Goal: Task Accomplishment & Management: Use online tool/utility

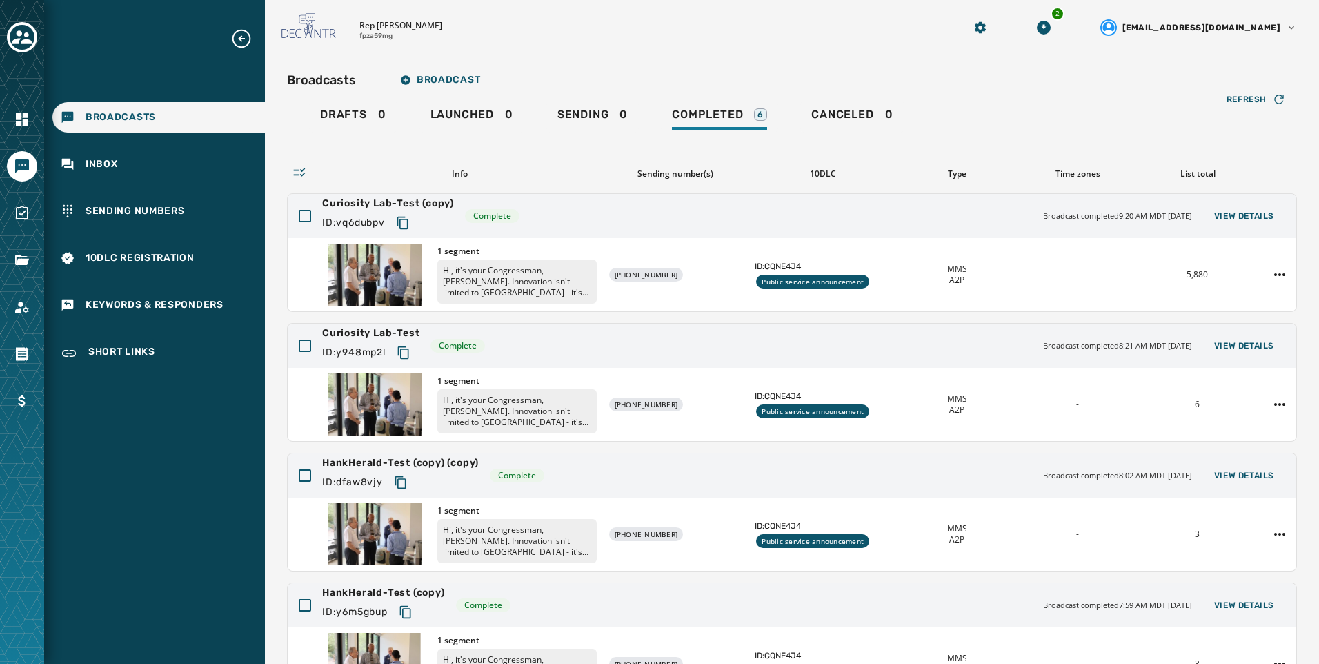
click at [1019, 115] on div "Drafts 0 Launched 0 Sending 0 Completed 6 Canceled 0" at bounding box center [792, 117] width 1010 height 32
click at [28, 39] on icon "Toggle account select drawer" at bounding box center [21, 37] width 19 height 19
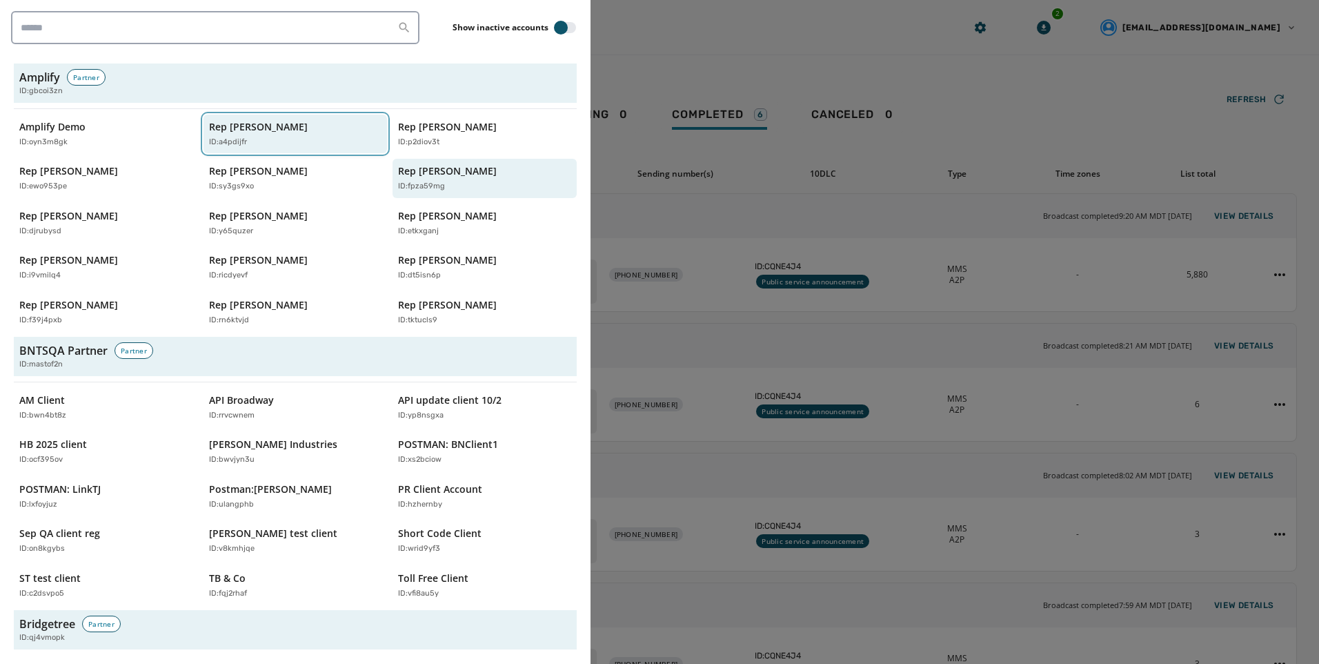
click at [268, 144] on div "ID: a4pdijfr" at bounding box center [288, 143] width 159 height 12
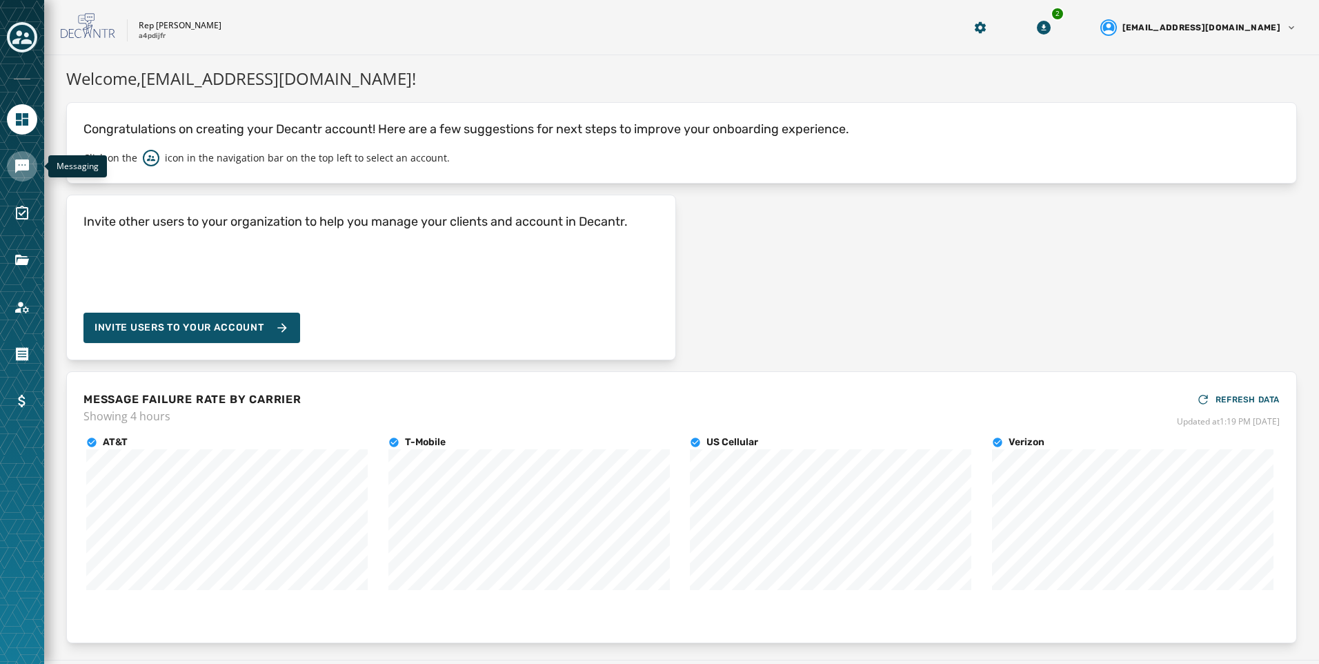
click at [19, 177] on link "Navigate to Messaging" at bounding box center [22, 166] width 30 height 30
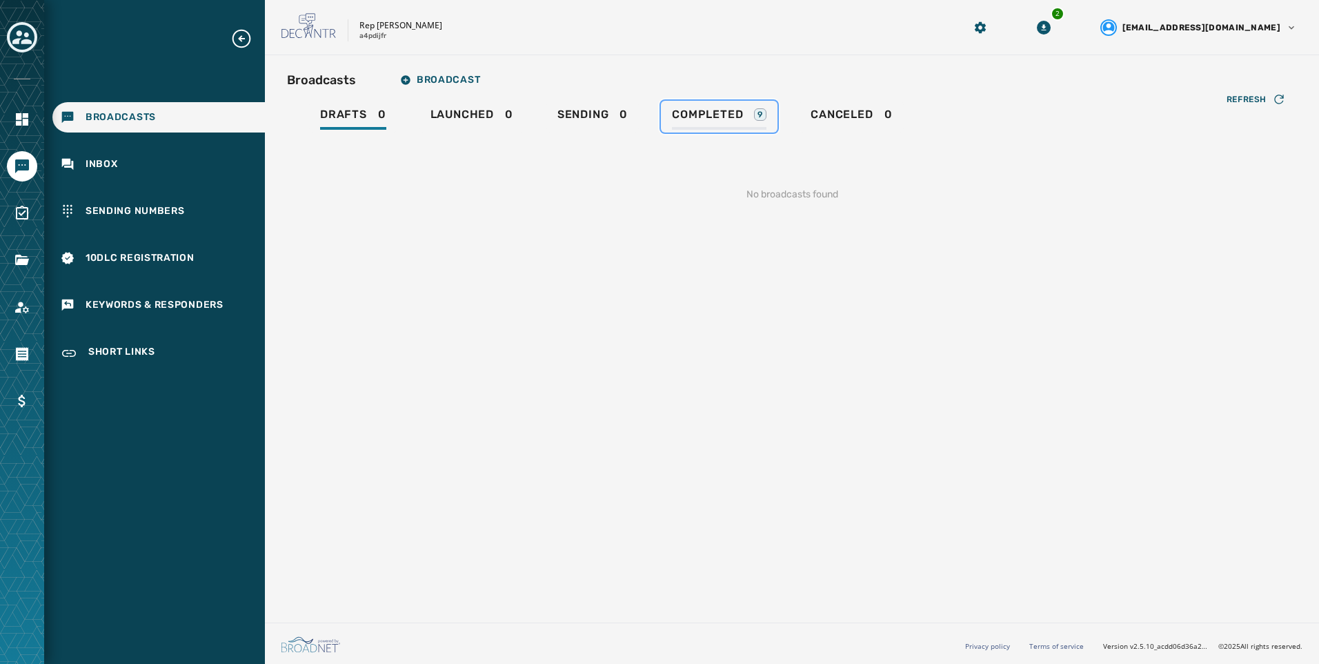
click at [740, 119] on span "Completed" at bounding box center [707, 115] width 71 height 14
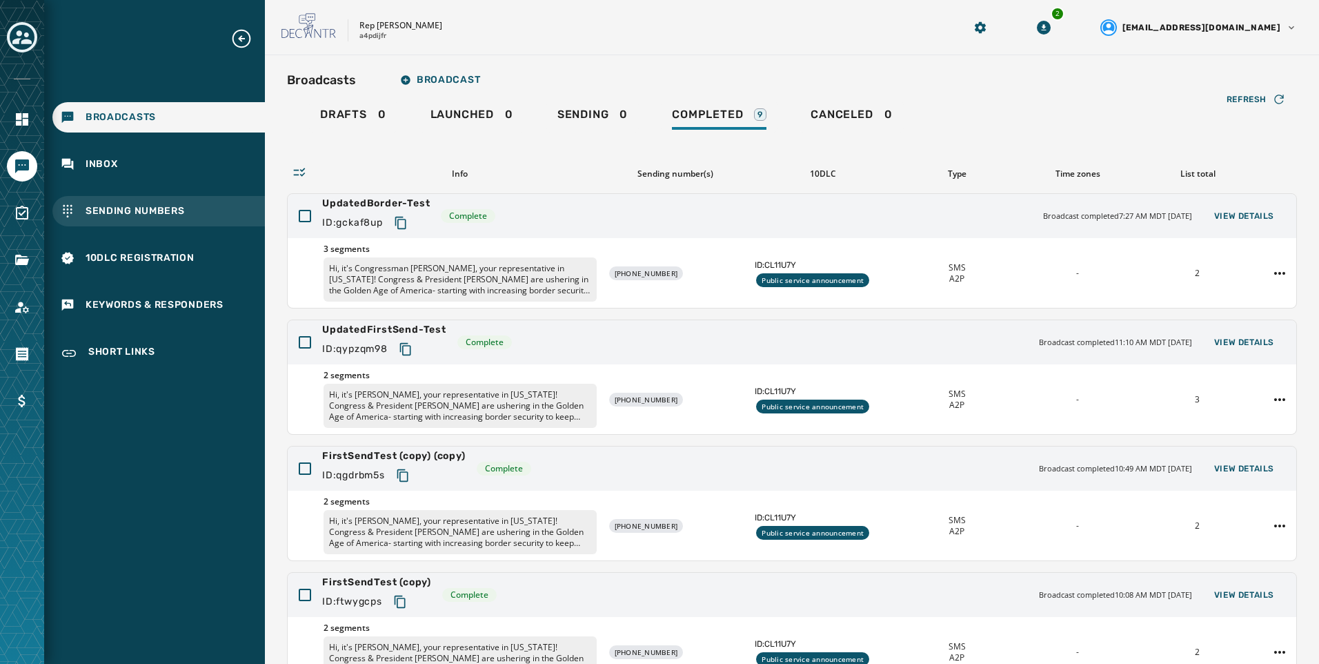
click at [185, 204] on div "Sending Numbers" at bounding box center [158, 211] width 213 height 30
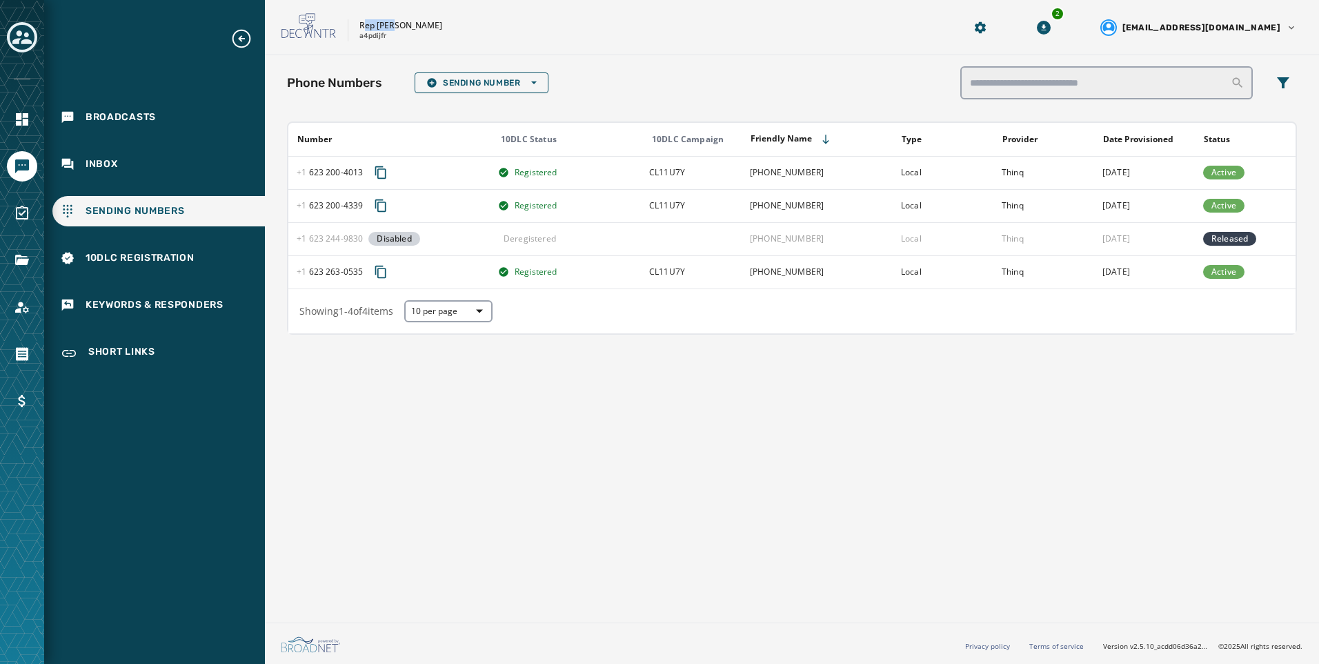
drag, startPoint x: 397, startPoint y: 39, endPoint x: 363, endPoint y: 27, distance: 36.4
click at [363, 27] on div "Rep Abraham Hamadeh a4pdijfr" at bounding box center [401, 30] width 83 height 21
click at [362, 27] on p "Rep [PERSON_NAME]" at bounding box center [401, 25] width 83 height 11
drag, startPoint x: 359, startPoint y: 23, endPoint x: 390, endPoint y: 45, distance: 37.7
click at [390, 45] on div "Rep Abraham Hamadeh a4pdijfr 2 alevandowski@broadnet.com" at bounding box center [792, 27] width 1054 height 55
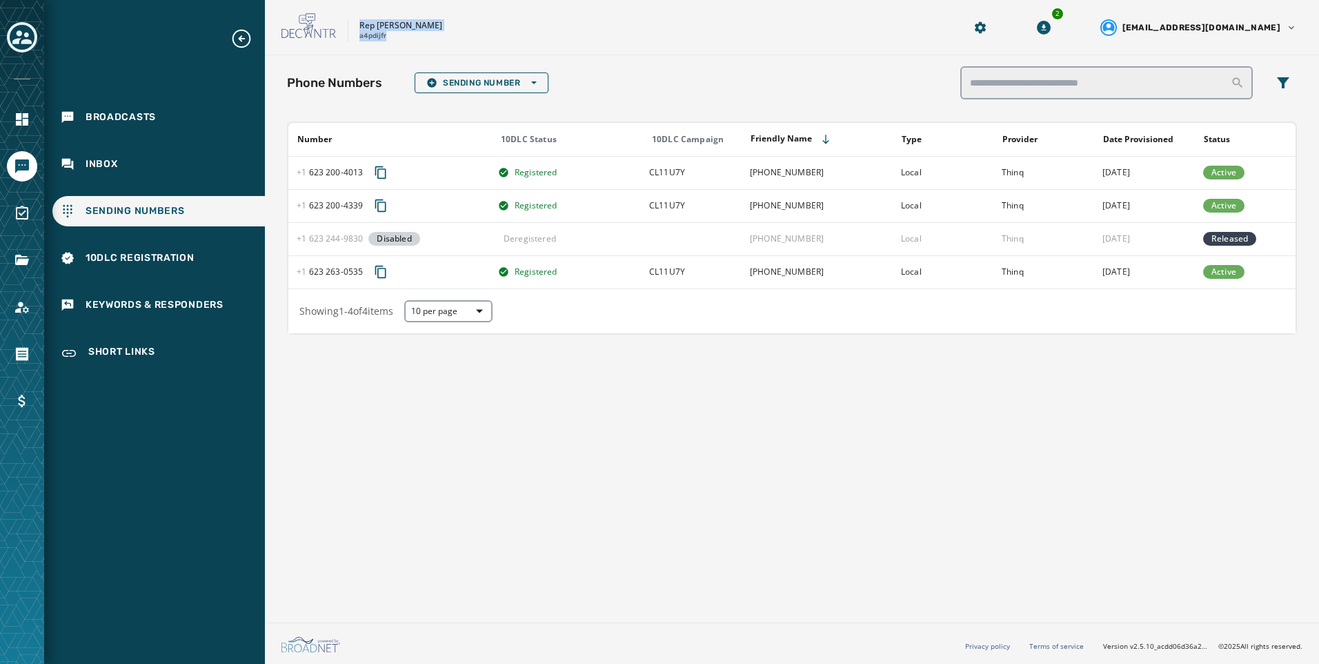
copy div "Rep Abraham Hamadeh a4pdijfr"
click at [567, 500] on div "Phone Numbers Sending Number Open options Number 10DLC Status 10DLC Campaign Fr…" at bounding box center [792, 336] width 1054 height 562
click at [17, 38] on icon "Toggle account select drawer" at bounding box center [21, 37] width 19 height 19
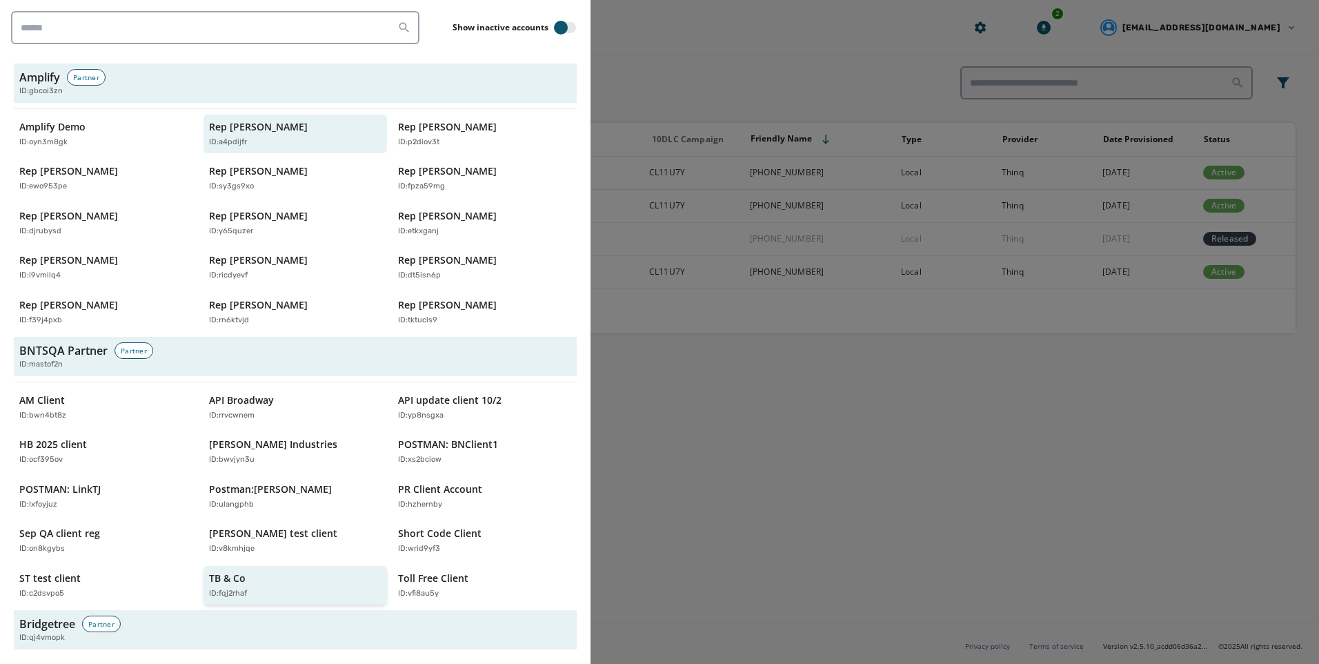
scroll to position [414, 0]
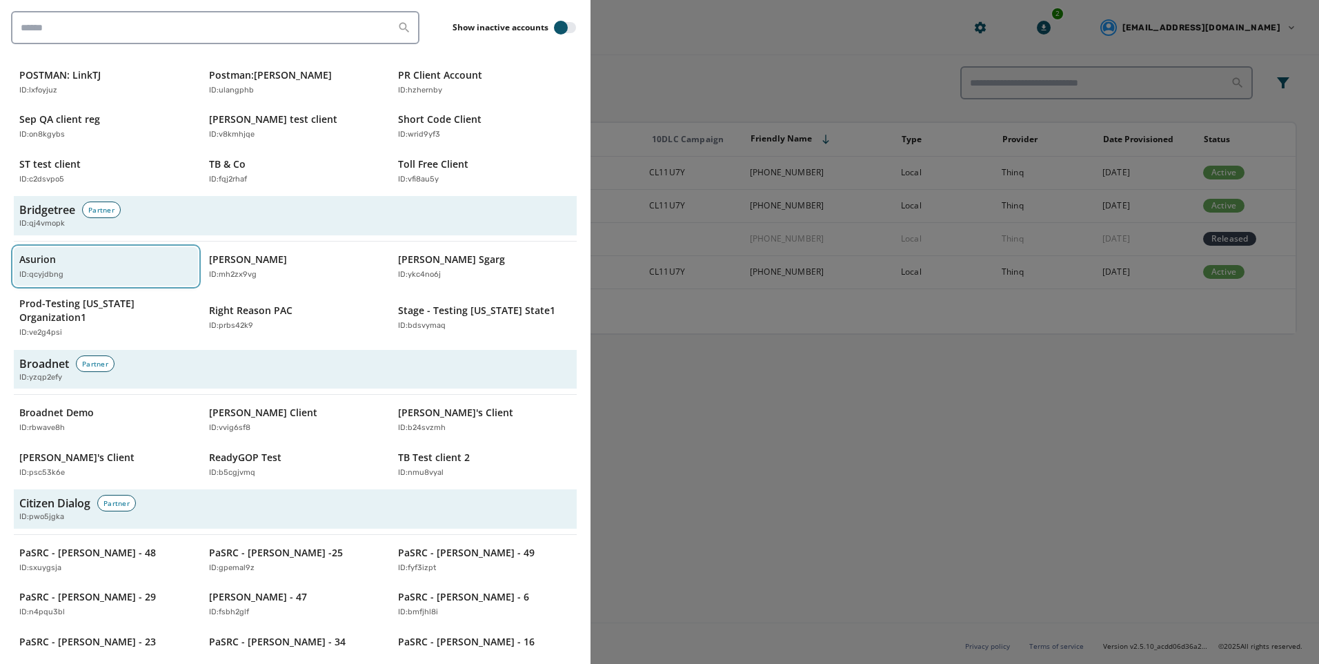
click at [81, 274] on div "ID: qcyjdbng" at bounding box center [98, 275] width 159 height 12
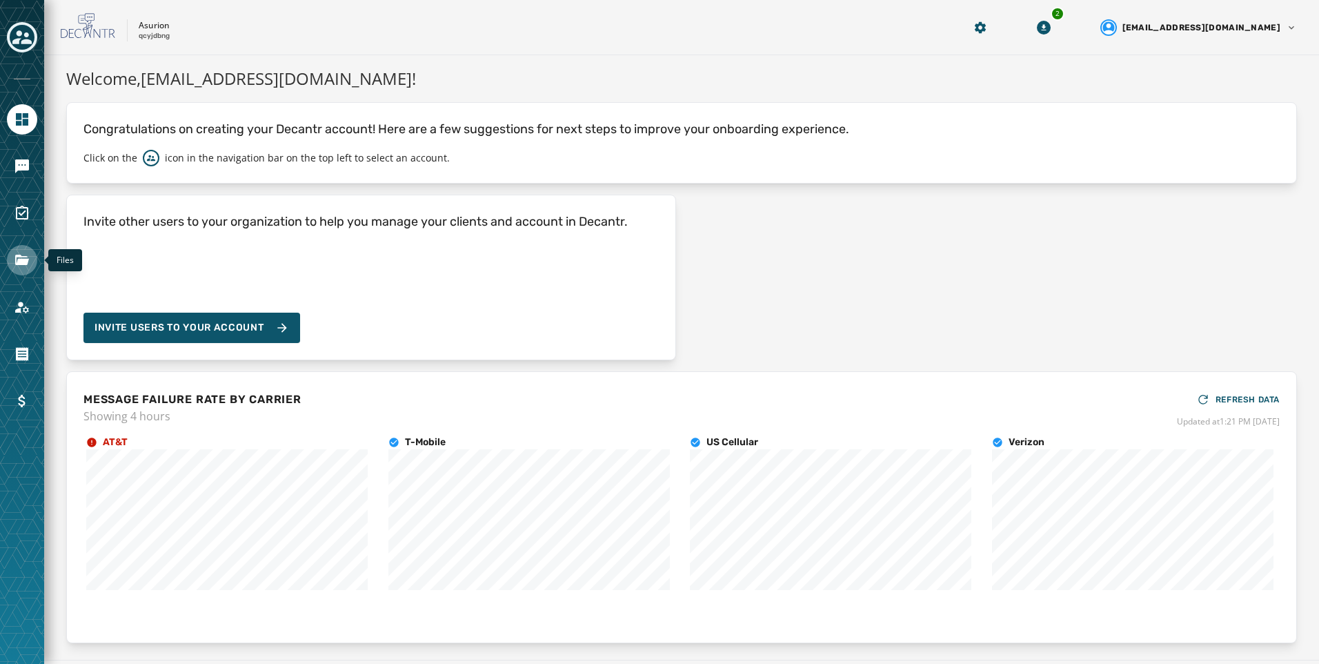
click at [22, 253] on icon "Navigate to Files" at bounding box center [22, 260] width 17 height 17
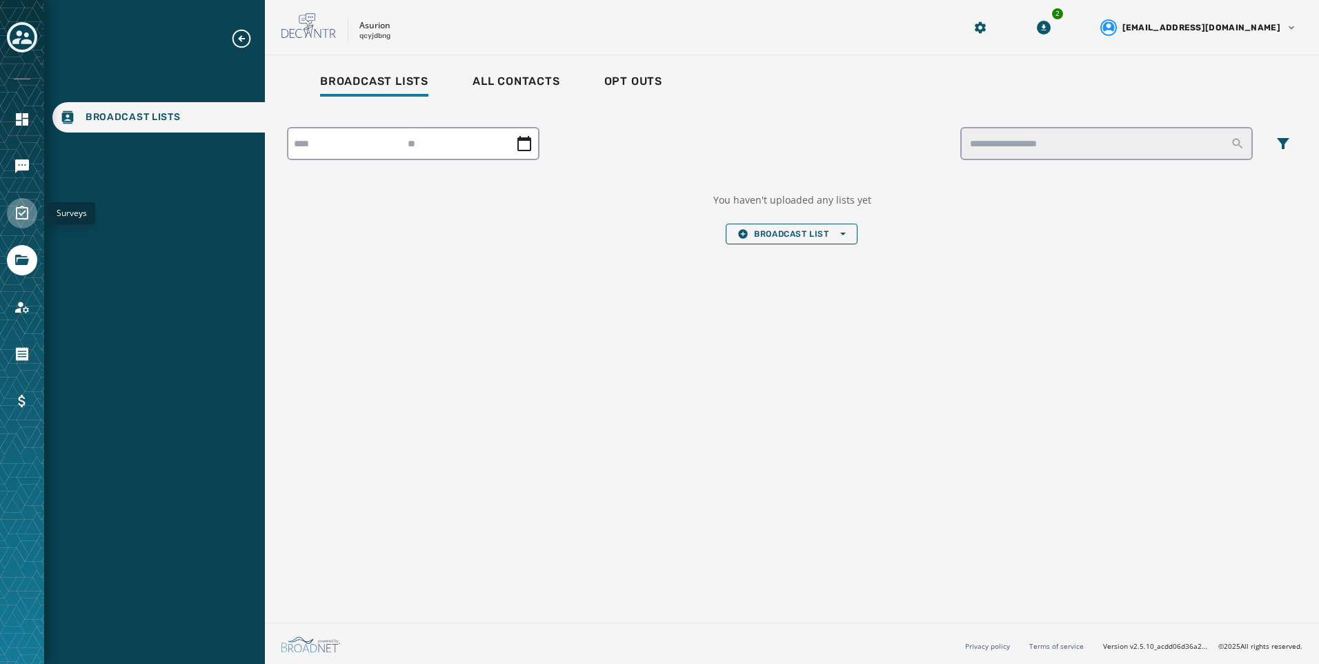
click at [21, 212] on icon "Navigate to Surveys" at bounding box center [22, 213] width 17 height 17
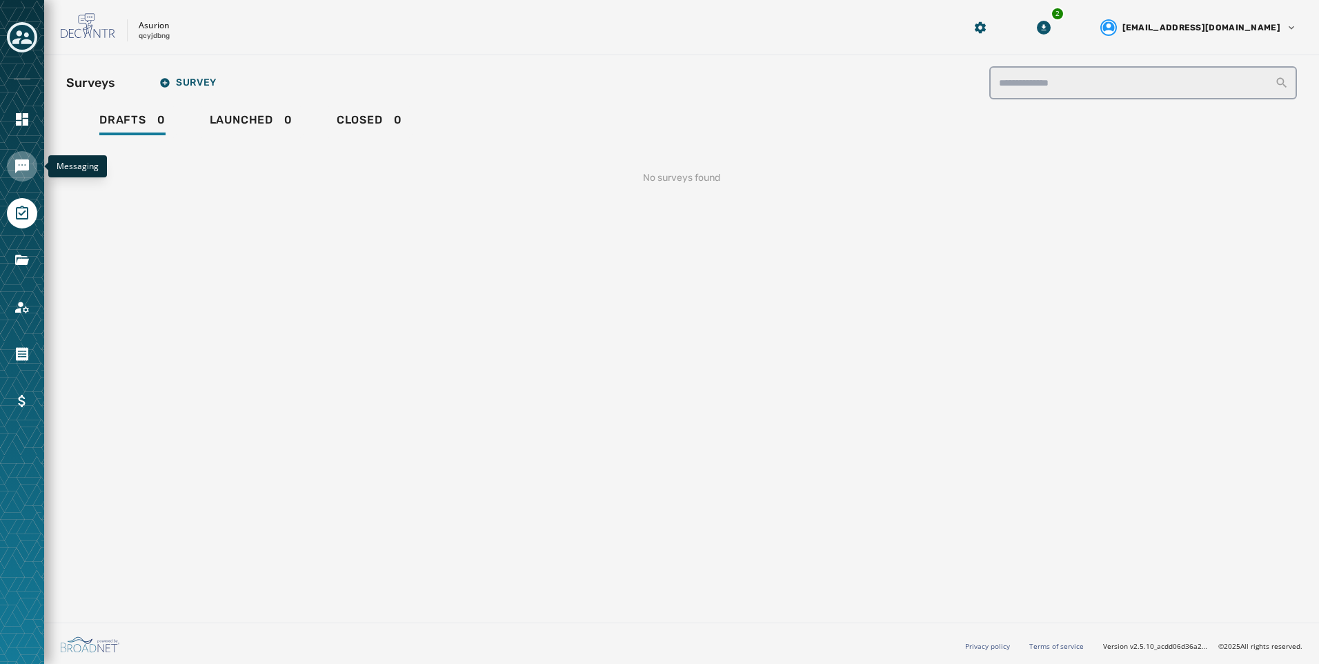
click at [21, 169] on icon "Navigate to Messaging" at bounding box center [22, 166] width 14 height 14
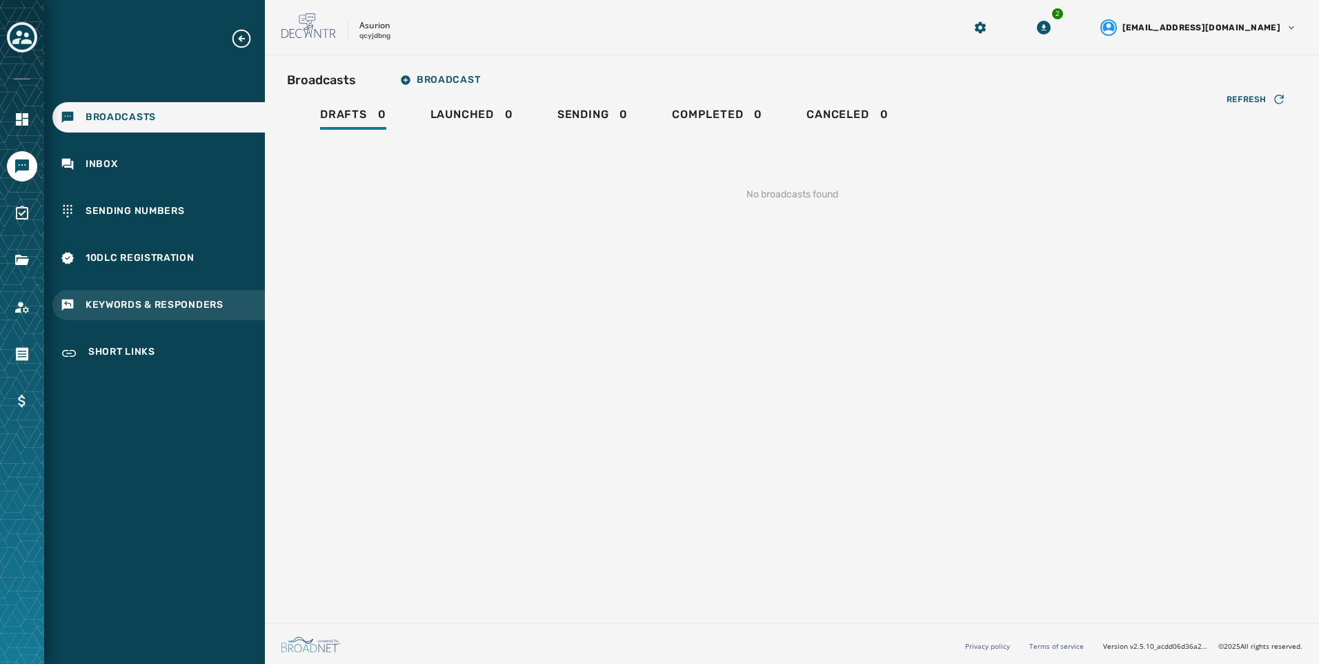
click at [191, 302] on span "Keywords & Responders" at bounding box center [155, 305] width 138 height 14
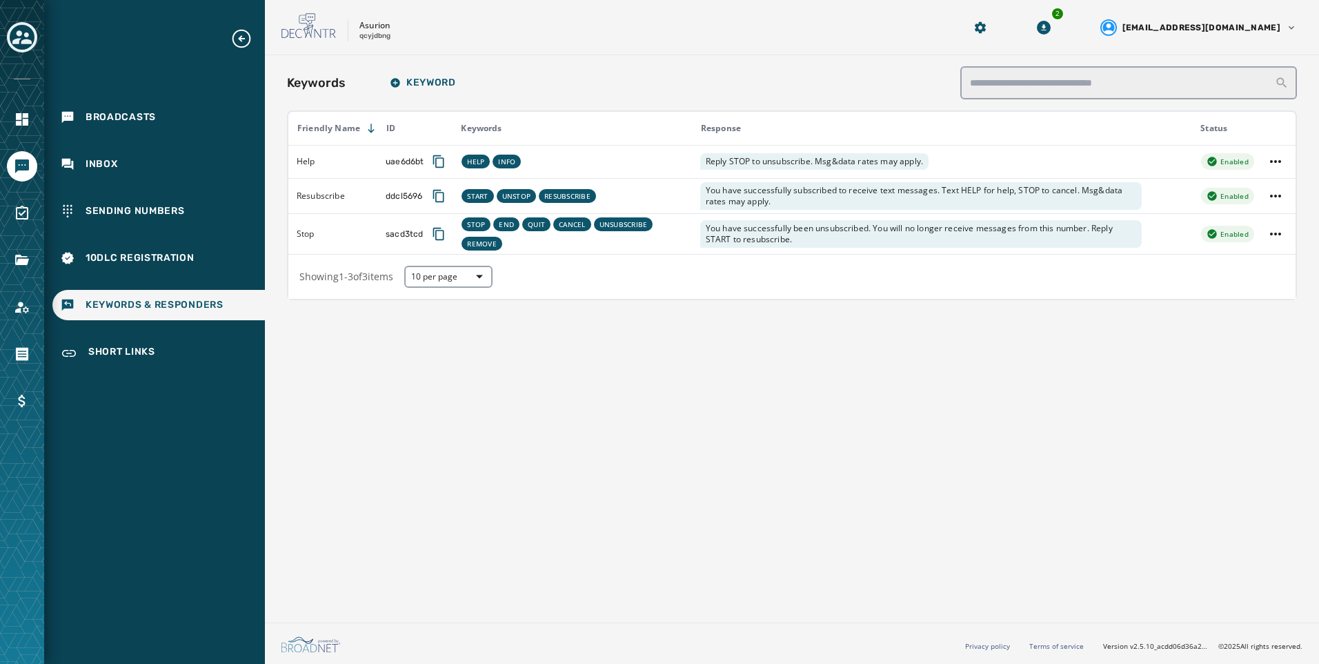
click at [714, 531] on div "Keywords Keyword Friendly Name ID Keywords Response Status Help uae6d6bt HELP I…" at bounding box center [792, 336] width 1054 height 562
drag, startPoint x: 601, startPoint y: 409, endPoint x: 292, endPoint y: 291, distance: 330.9
click at [598, 409] on div "Keywords Keyword Friendly Name ID Keywords Response Status Help uae6d6bt HELP I…" at bounding box center [792, 336] width 1054 height 562
click at [613, 432] on div "Keywords Keyword Friendly Name ID Keywords Response Status Help uae6d6bt HELP I…" at bounding box center [792, 336] width 1054 height 562
click at [26, 114] on icon "Navigate to Home" at bounding box center [22, 119] width 12 height 12
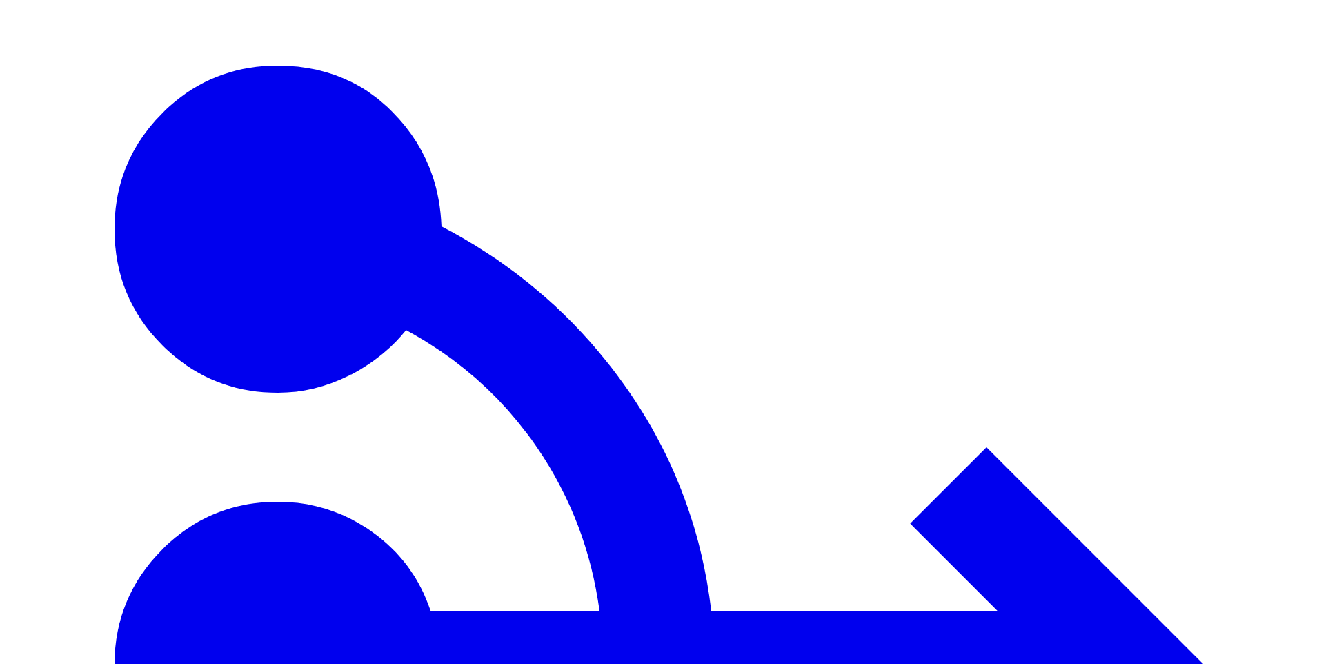
drag, startPoint x: 728, startPoint y: 30, endPoint x: 716, endPoint y: 32, distance: 11.8
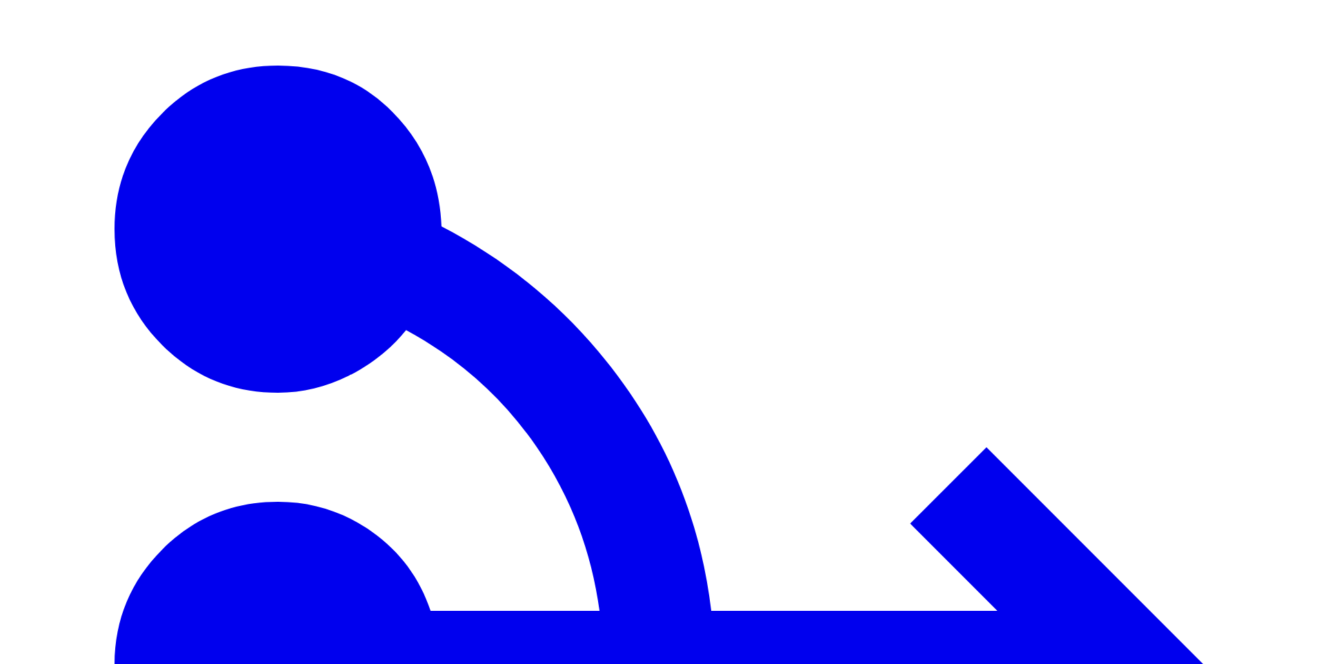
type input "****"
